Goal: Transaction & Acquisition: Subscribe to service/newsletter

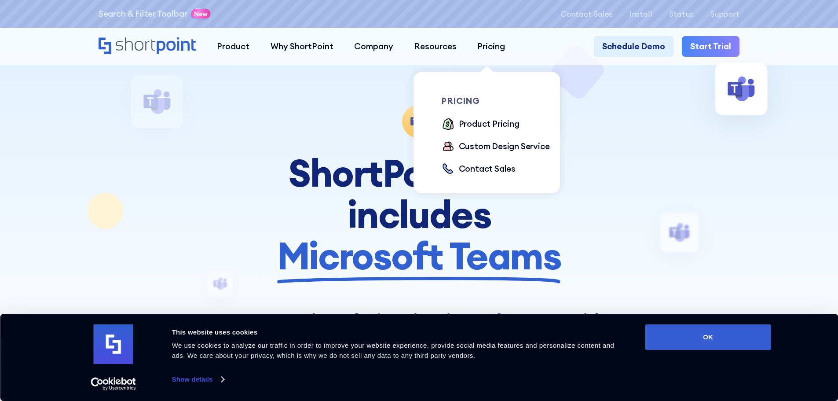
click at [486, 116] on div "pricing Product Pricing Custom Design Service Contact Sales" at bounding box center [499, 137] width 117 height 80
click at [484, 123] on div "Product Pricing" at bounding box center [489, 123] width 61 height 13
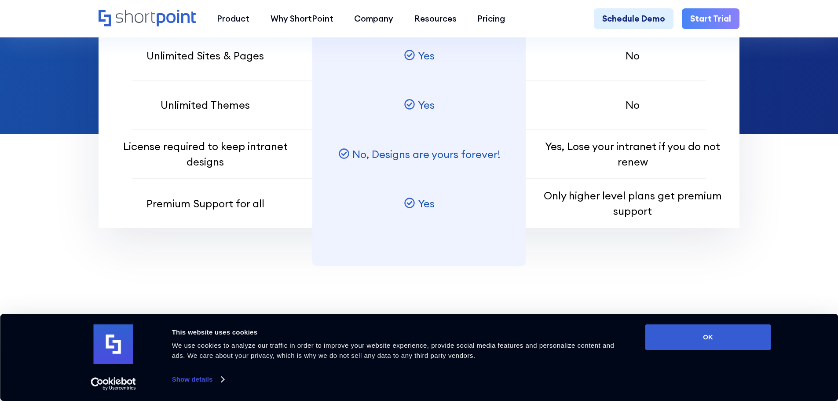
scroll to position [1099, 0]
